Goal: Communication & Community: Answer question/provide support

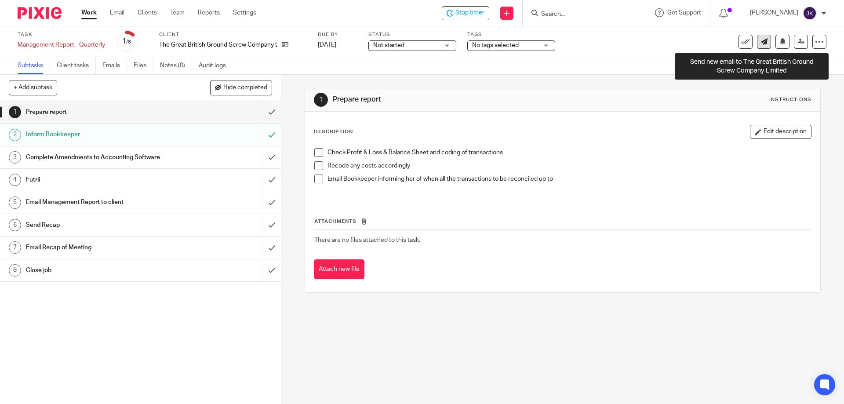
click at [761, 42] on icon at bounding box center [764, 41] width 7 height 7
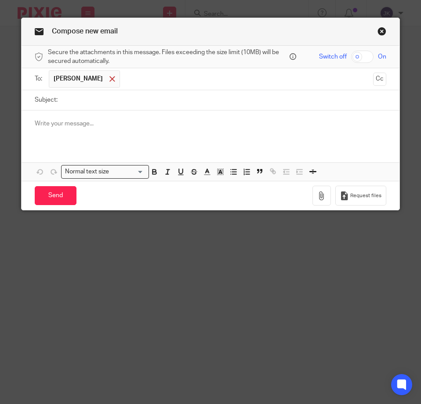
click at [109, 78] on span at bounding box center [112, 79] width 6 height 6
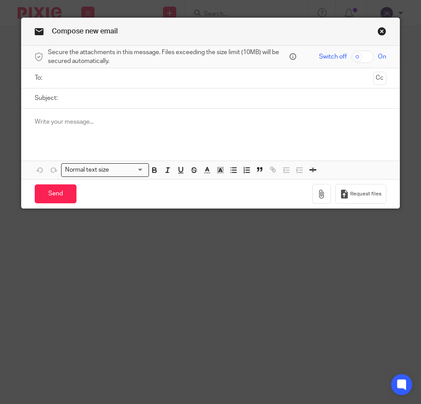
click at [68, 79] on input "text" at bounding box center [210, 78] width 319 height 10
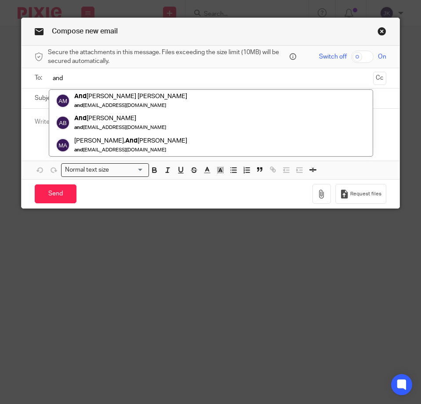
type input "[PERSON_NAME]"
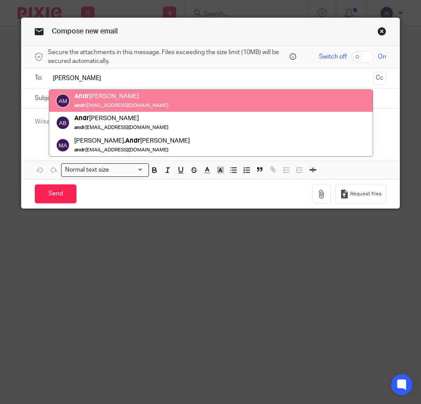
click at [77, 75] on input "andy" at bounding box center [210, 78] width 319 height 10
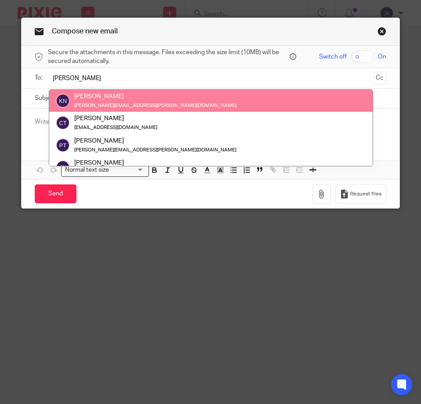
click at [77, 75] on input "andy" at bounding box center [210, 78] width 319 height 10
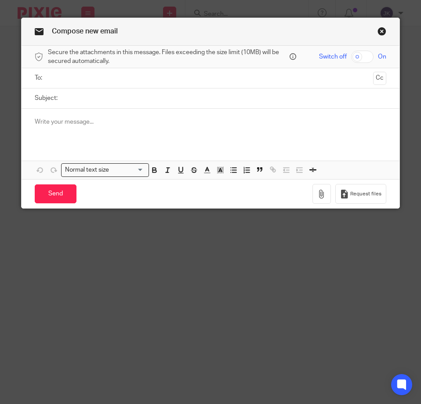
paste input "andy.crozier@gbgs.co.uk"
type input "andy.crozier@gbgs.co.uk"
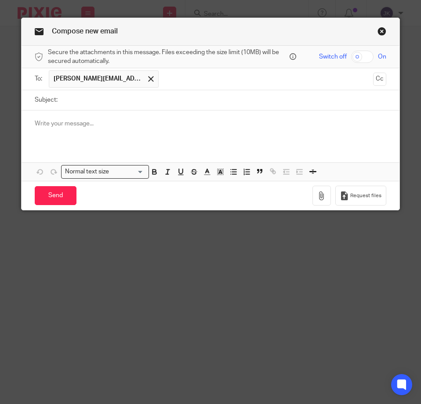
click at [76, 105] on input "Subject:" at bounding box center [224, 100] width 324 height 20
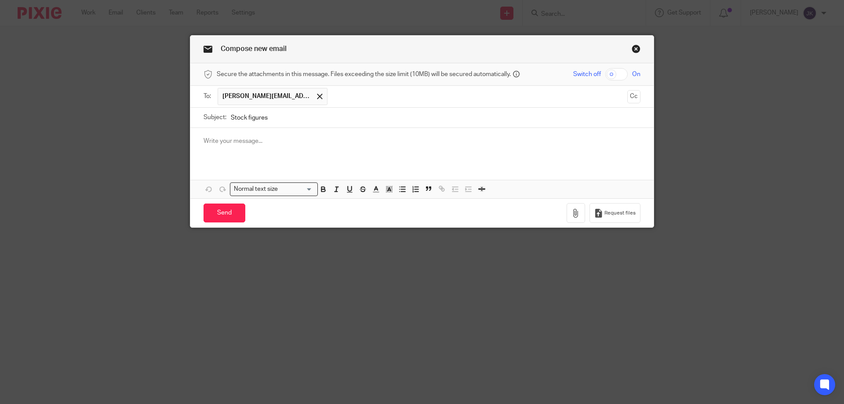
type input "Stock figures"
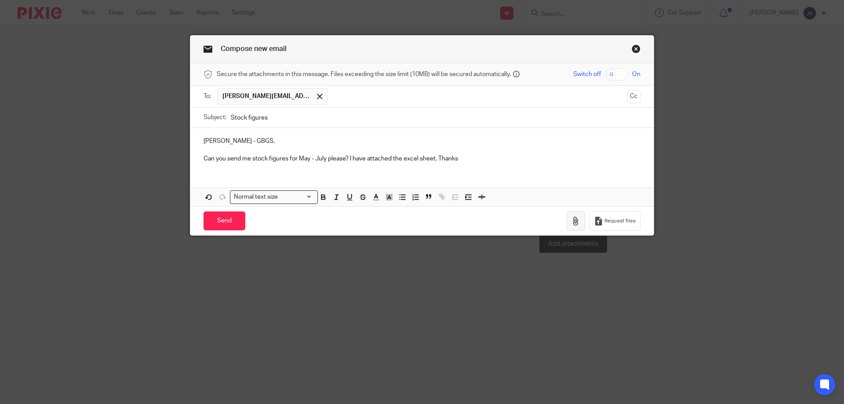
click at [421, 219] on icon "button" at bounding box center [576, 221] width 9 height 9
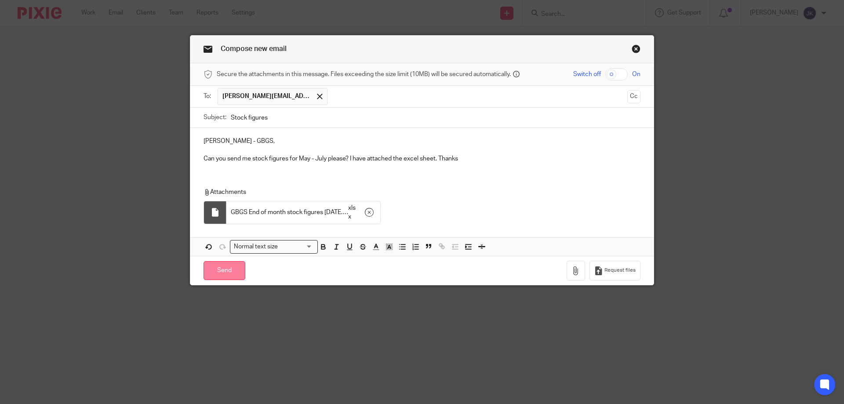
click at [219, 274] on input "Send" at bounding box center [225, 270] width 42 height 19
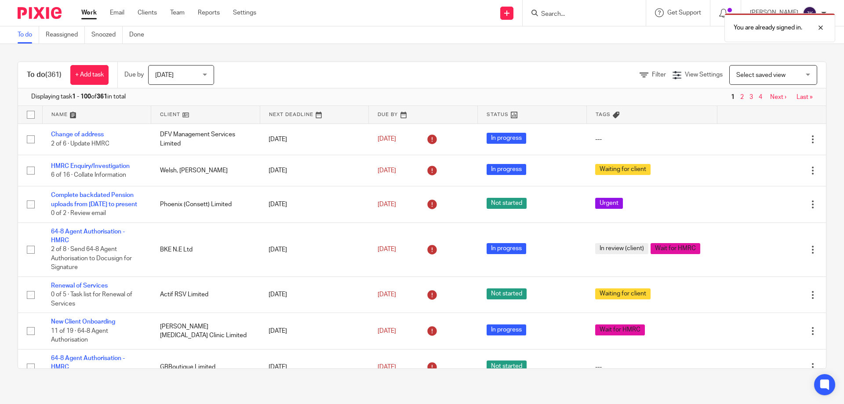
drag, startPoint x: 569, startPoint y: 15, endPoint x: 631, endPoint y: 16, distance: 62.4
click at [570, 15] on div "You are already signed in." at bounding box center [628, 25] width 413 height 33
click at [828, 27] on div "You are already signed in." at bounding box center [780, 27] width 111 height 29
click at [547, 15] on input "Search" at bounding box center [579, 15] width 79 height 8
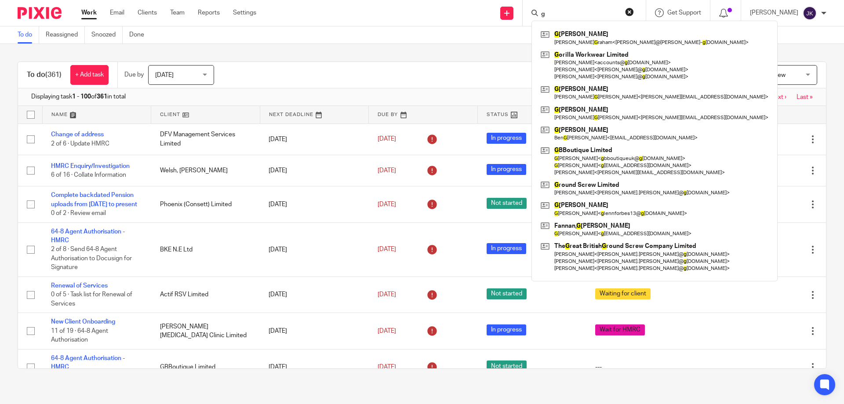
type input "g"
click at [437, 45] on div "To do (361) + Add task Due by Today Today Today Tomorrow This week Next week Th…" at bounding box center [422, 215] width 844 height 343
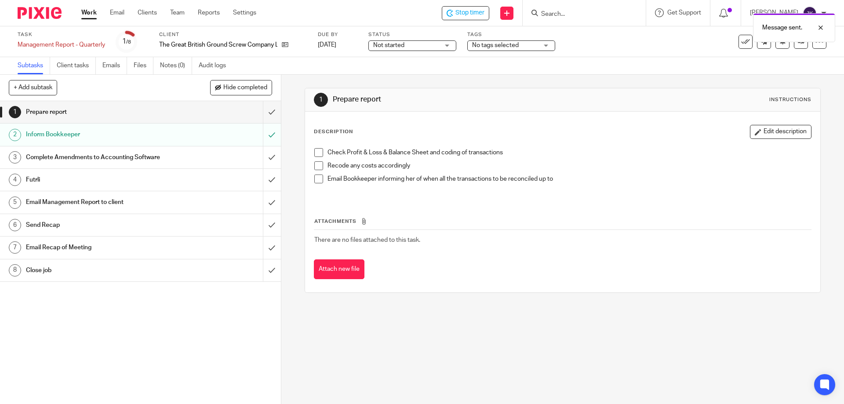
click at [600, 104] on div "1 Prepare report Instructions" at bounding box center [562, 100] width 497 height 14
click at [550, 14] on input "Search" at bounding box center [579, 15] width 79 height 8
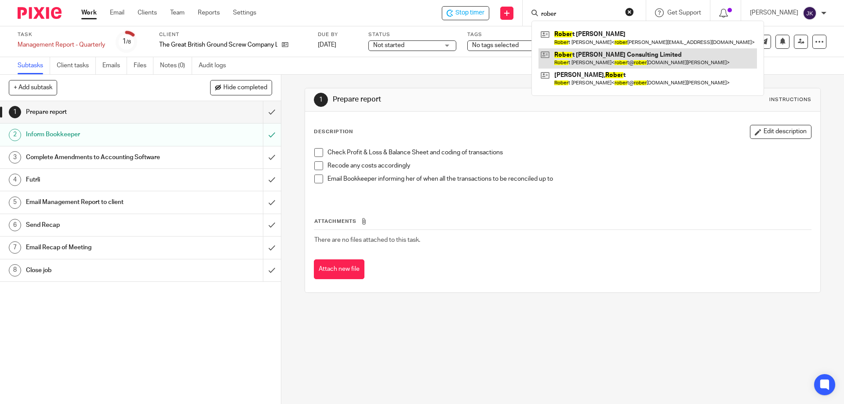
type input "rober"
click at [587, 56] on link at bounding box center [648, 58] width 219 height 20
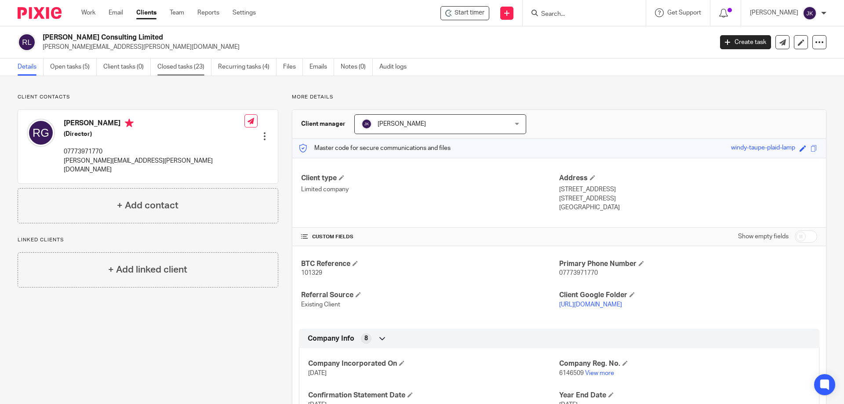
click at [184, 69] on link "Closed tasks (23)" at bounding box center [184, 66] width 54 height 17
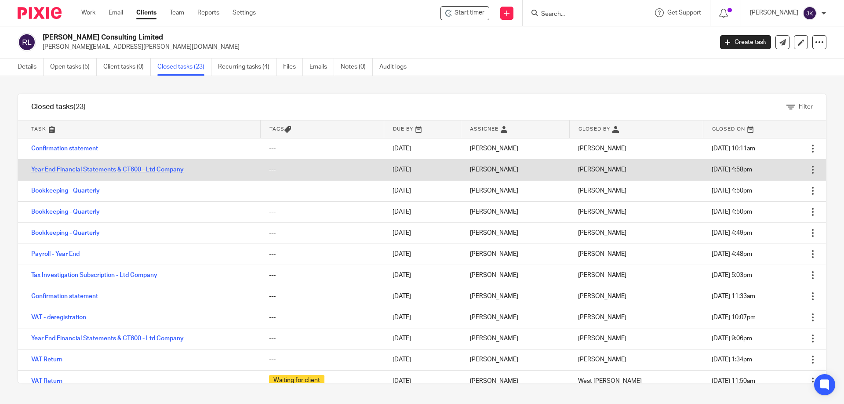
click at [124, 167] on link "Year End Financial Statements & CT600 - Ltd Company" at bounding box center [107, 170] width 153 height 6
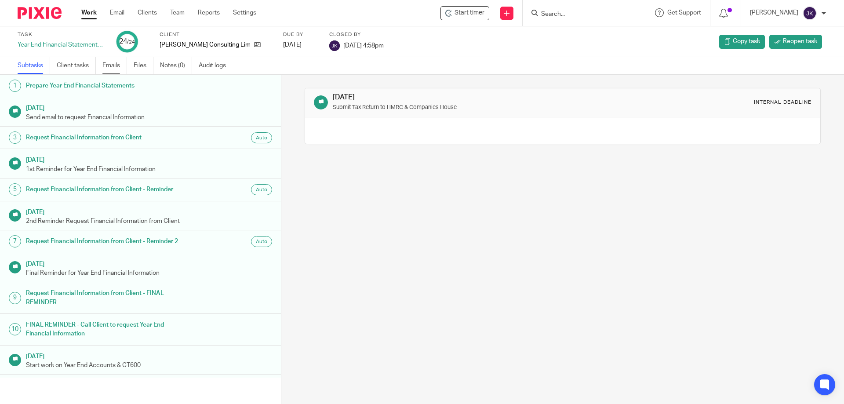
click at [120, 64] on link "Emails" at bounding box center [114, 65] width 25 height 17
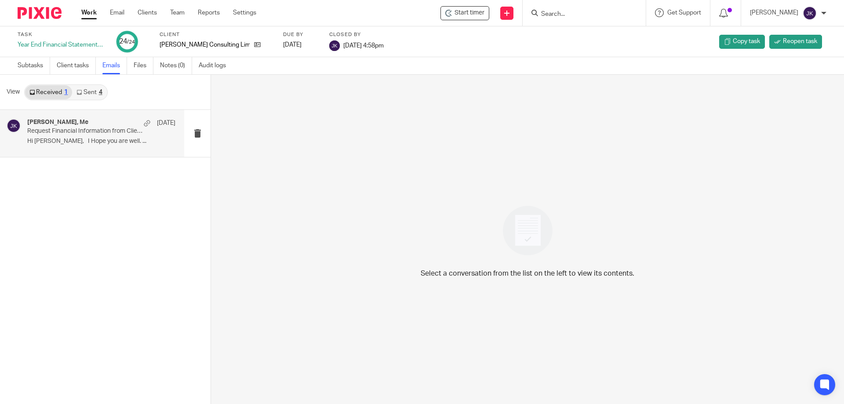
click at [88, 141] on p "Hi Jonathan, I Hope you are well. ..." at bounding box center [101, 141] width 148 height 7
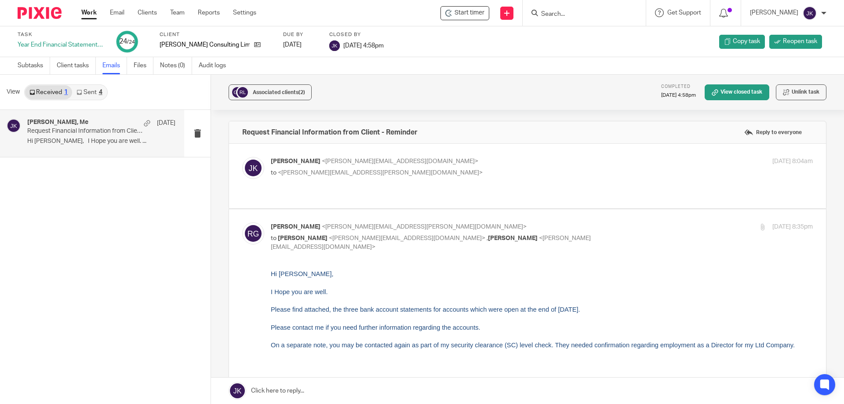
click at [93, 89] on link "Sent 4" at bounding box center [89, 92] width 34 height 14
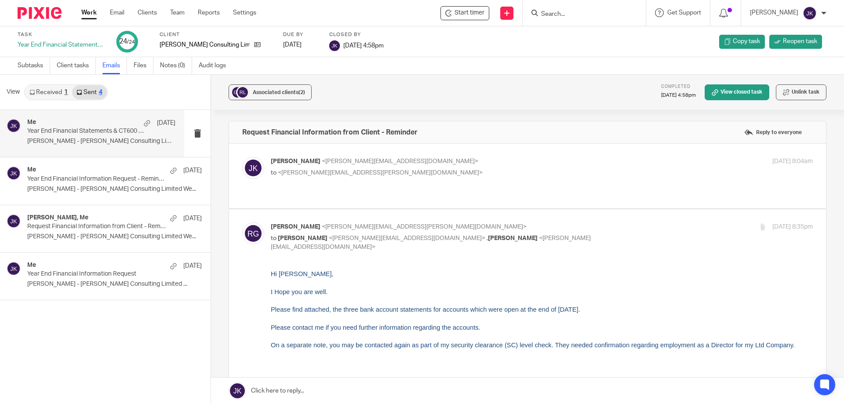
click at [68, 131] on p "Year End Financial Statements & CT600 for the Year Ended March 2024" at bounding box center [86, 131] width 119 height 7
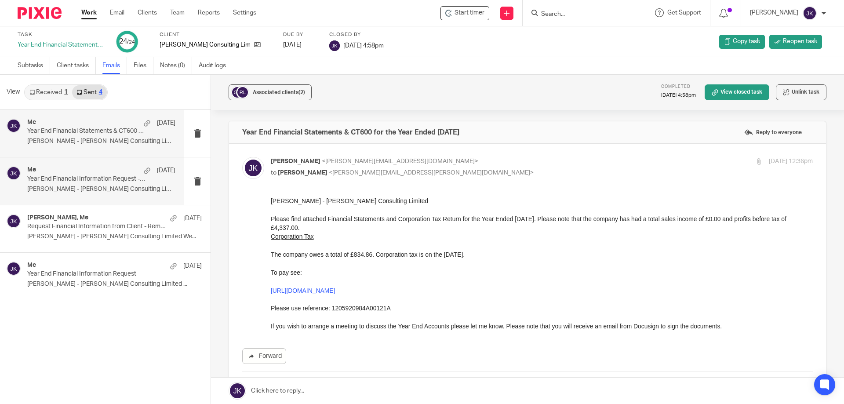
click at [80, 178] on p "Year End Financial Information Request - Reminder" at bounding box center [86, 178] width 119 height 7
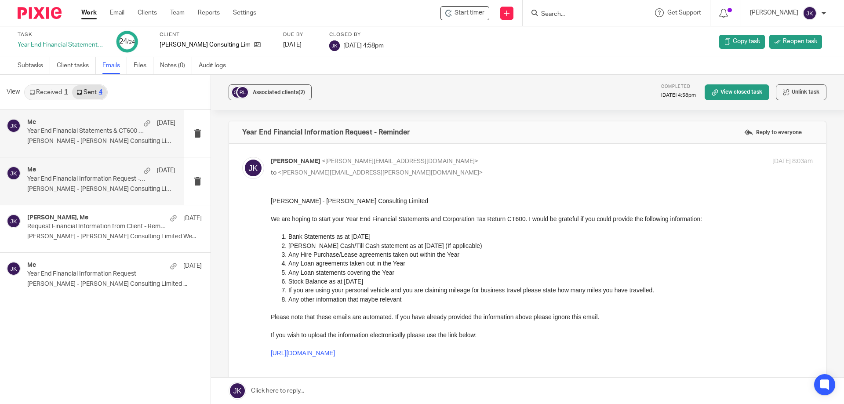
click at [93, 125] on div "Me 18 Sep" at bounding box center [101, 123] width 148 height 9
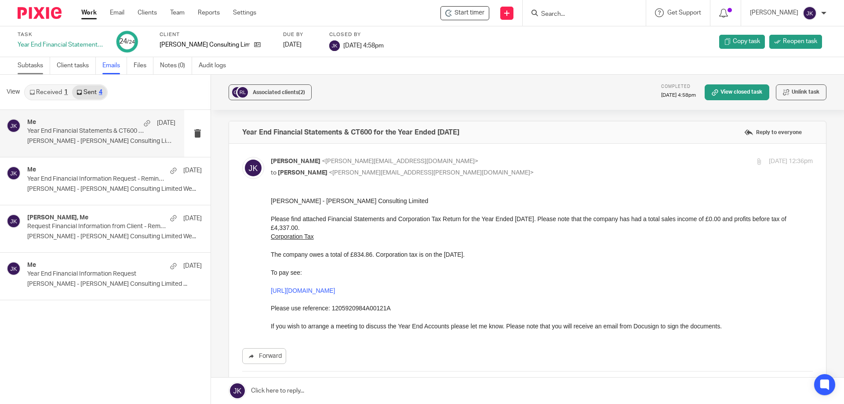
click at [30, 66] on link "Subtasks" at bounding box center [34, 65] width 33 height 17
